Goal: Task Accomplishment & Management: Manage account settings

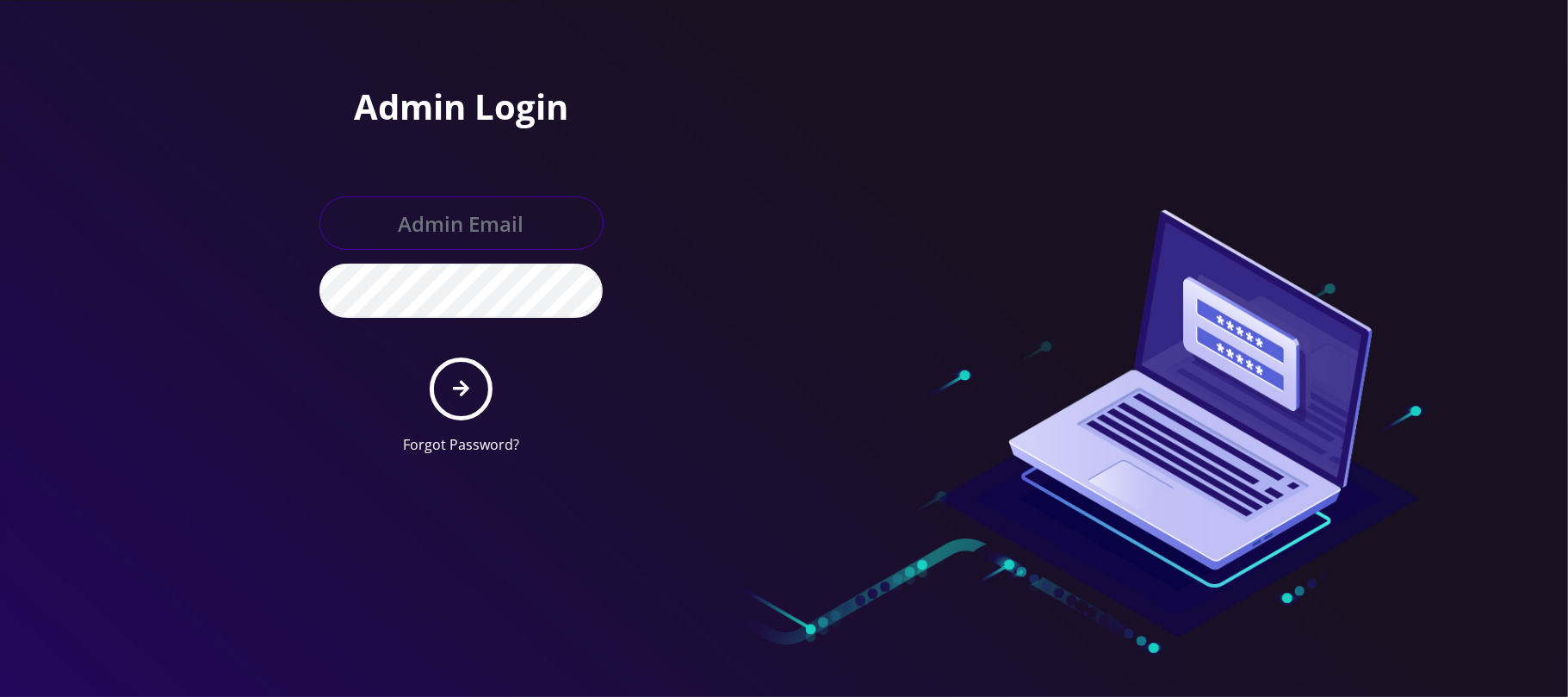
type input "[PERSON_NAME][EMAIL_ADDRESS][DOMAIN_NAME]"
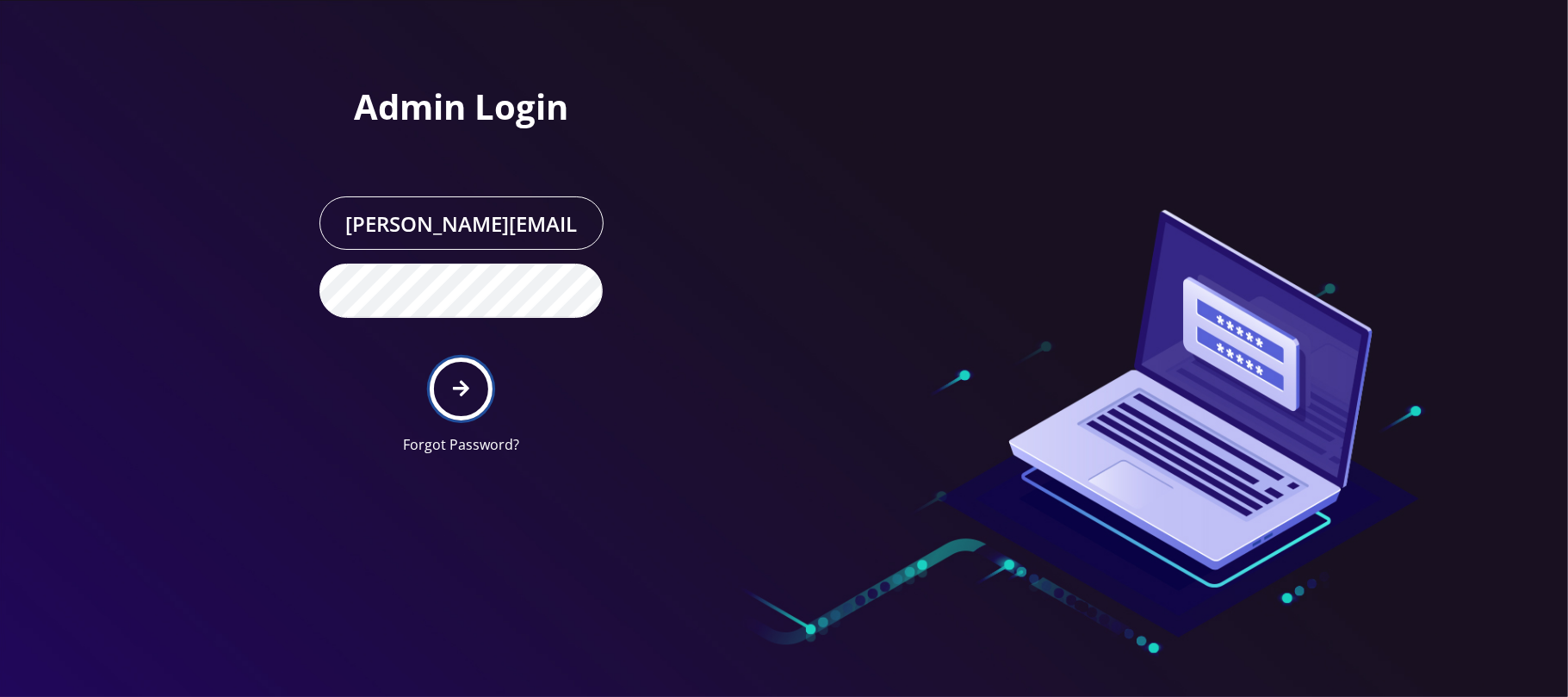
click at [469, 397] on button "submit" at bounding box center [461, 389] width 63 height 63
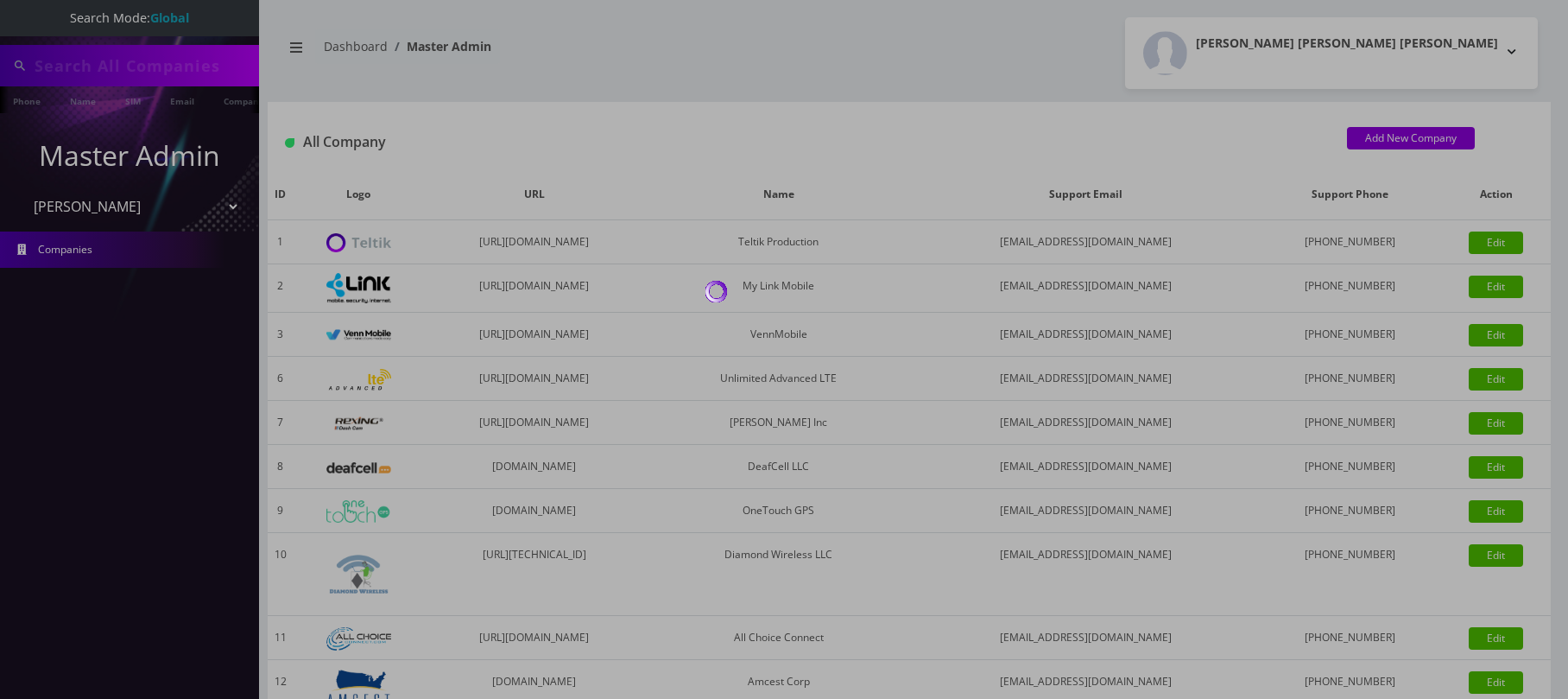
select select "28"
type input "unger"
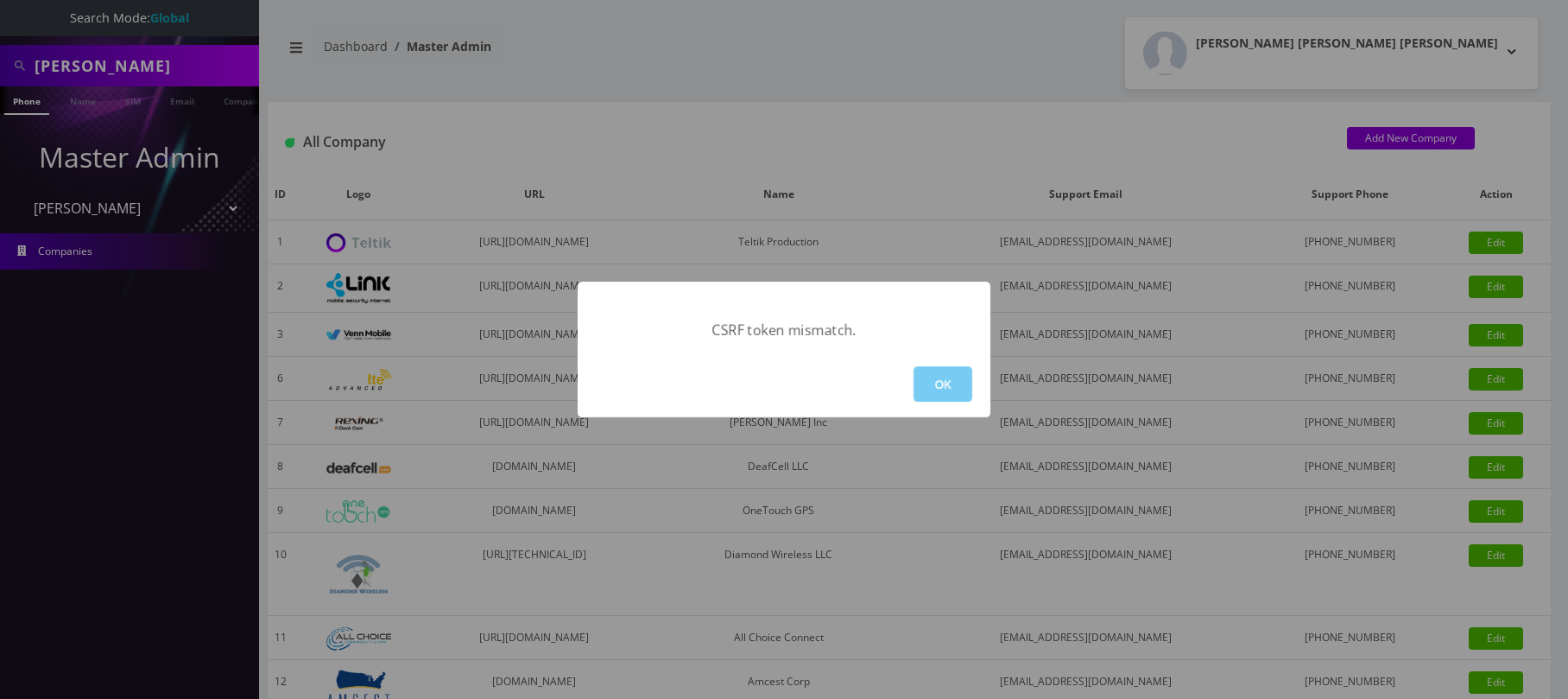
click at [962, 379] on button "OK" at bounding box center [942, 384] width 58 height 35
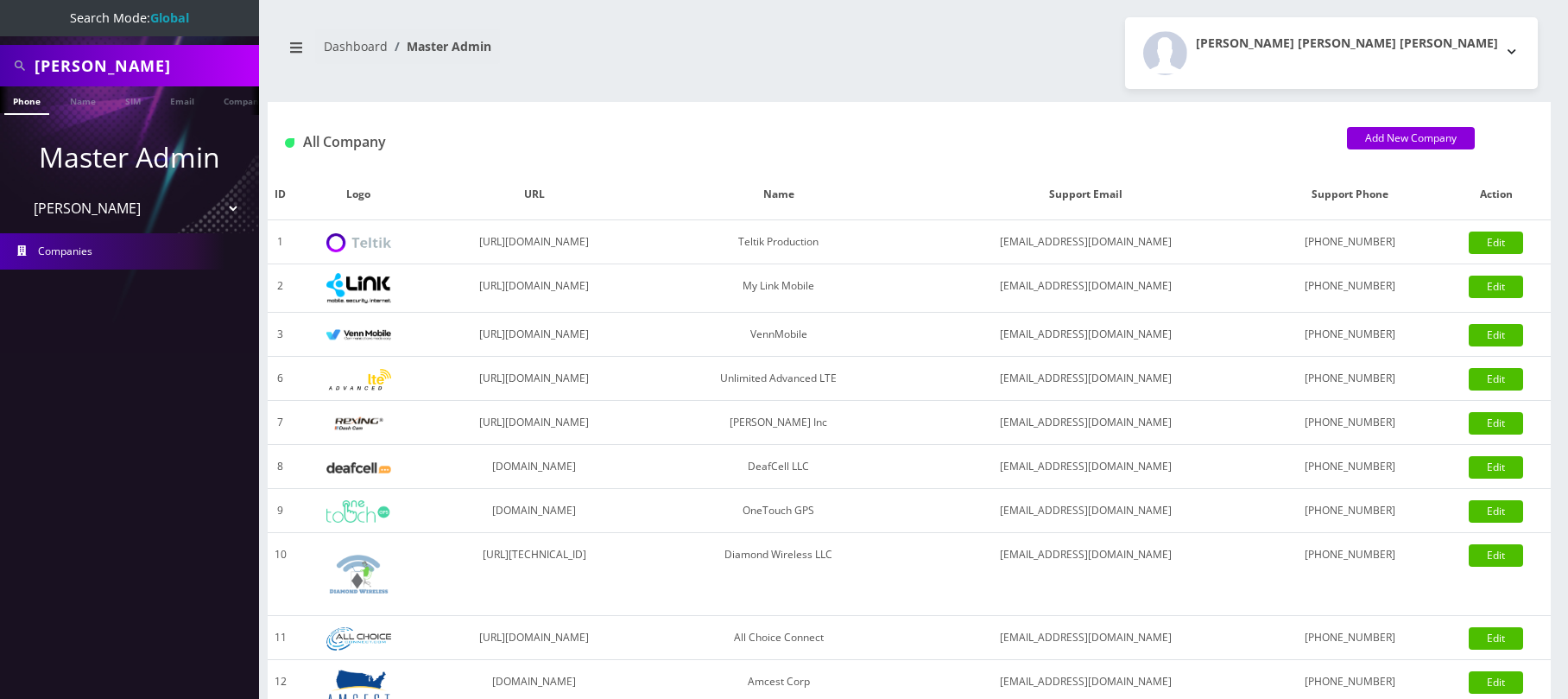
click at [148, 211] on select "Please select a Company Teltik Production My Link Mobile VennMobile Unlimited A…" at bounding box center [130, 207] width 220 height 32
select select "13"
click at [19, 192] on select "Please select a Company Teltik Production My Link Mobile VennMobile Unlimited A…" at bounding box center [130, 207] width 220 height 32
